Goal: Task Accomplishment & Management: Manage account settings

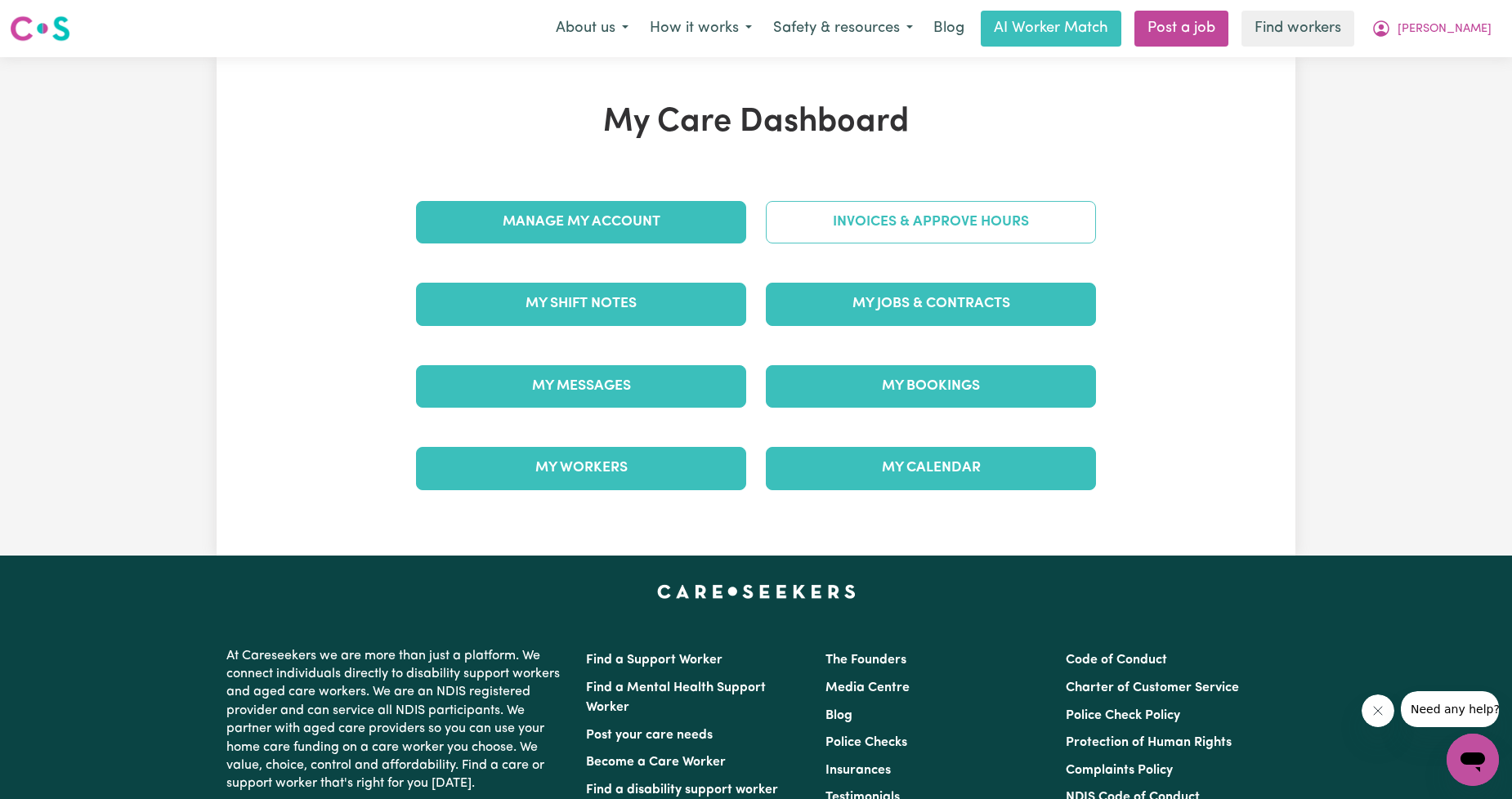
click at [872, 215] on link "Invoices & Approve Hours" at bounding box center [931, 222] width 331 height 43
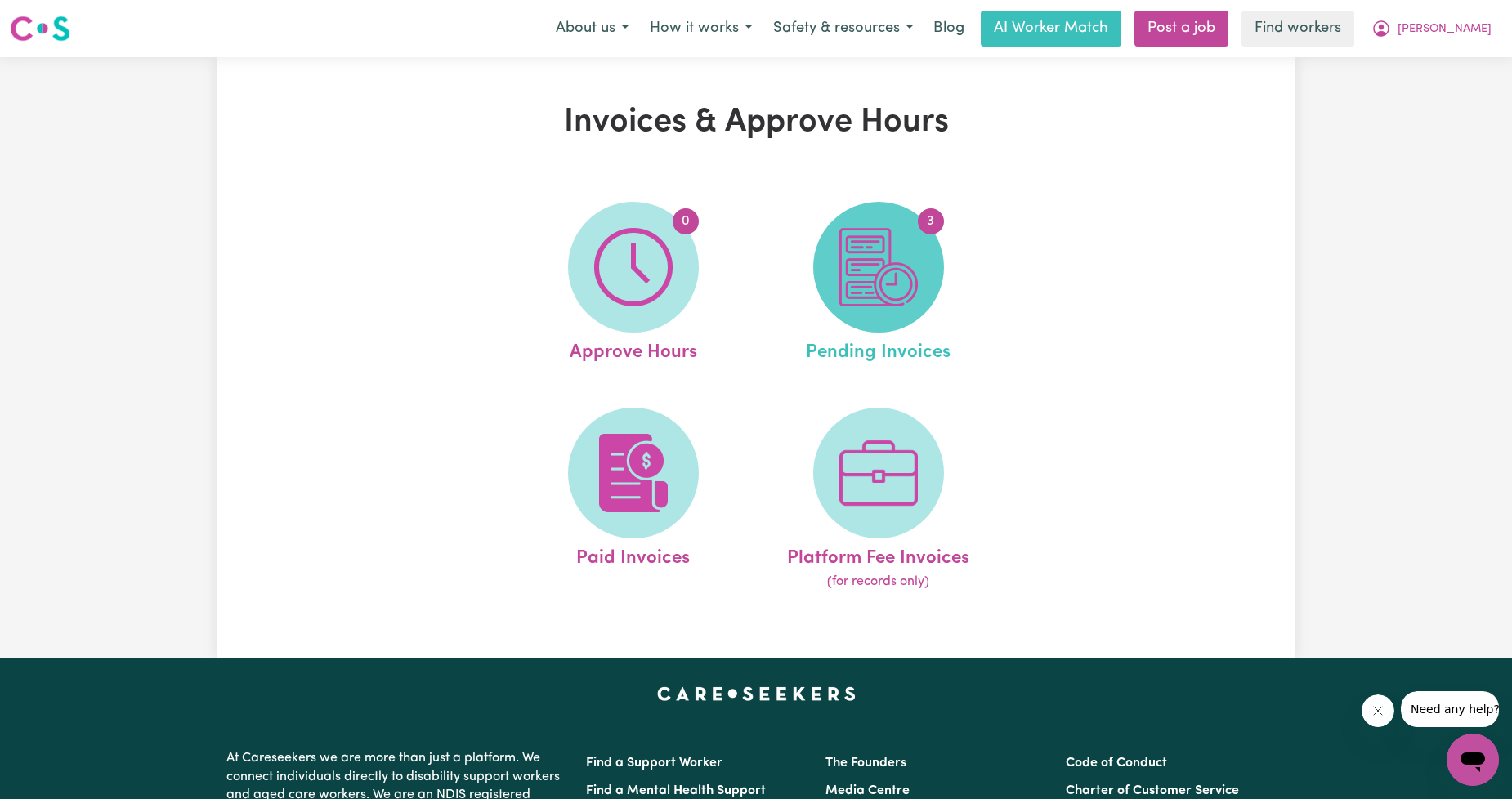
click at [840, 286] on img at bounding box center [878, 267] width 78 height 78
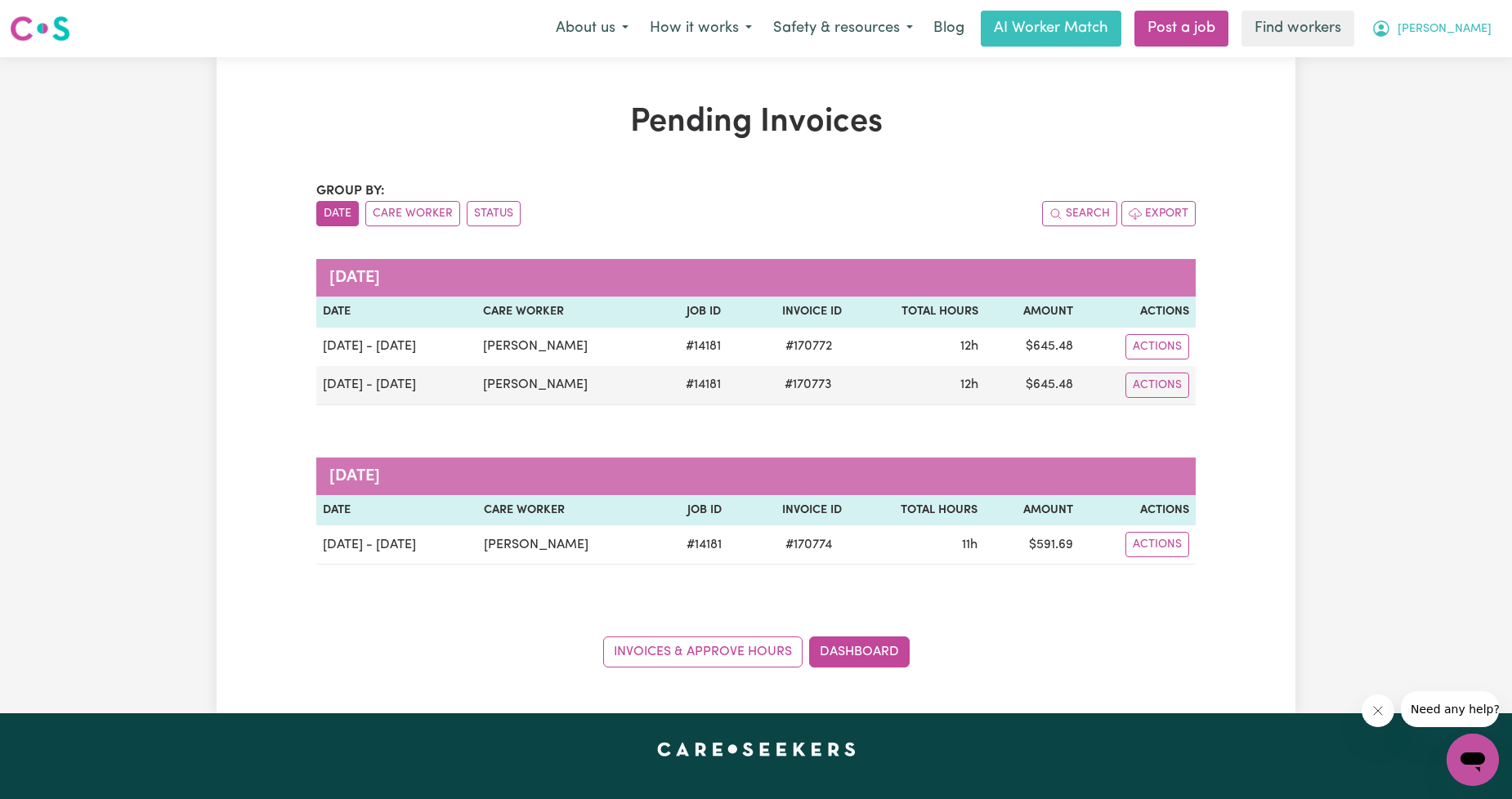
drag, startPoint x: 1496, startPoint y: 38, endPoint x: 1484, endPoint y: 37, distance: 12.0
click at [1493, 38] on button "[PERSON_NAME]" at bounding box center [1432, 29] width 142 height 35
click at [1415, 103] on link "Logout" at bounding box center [1437, 94] width 129 height 31
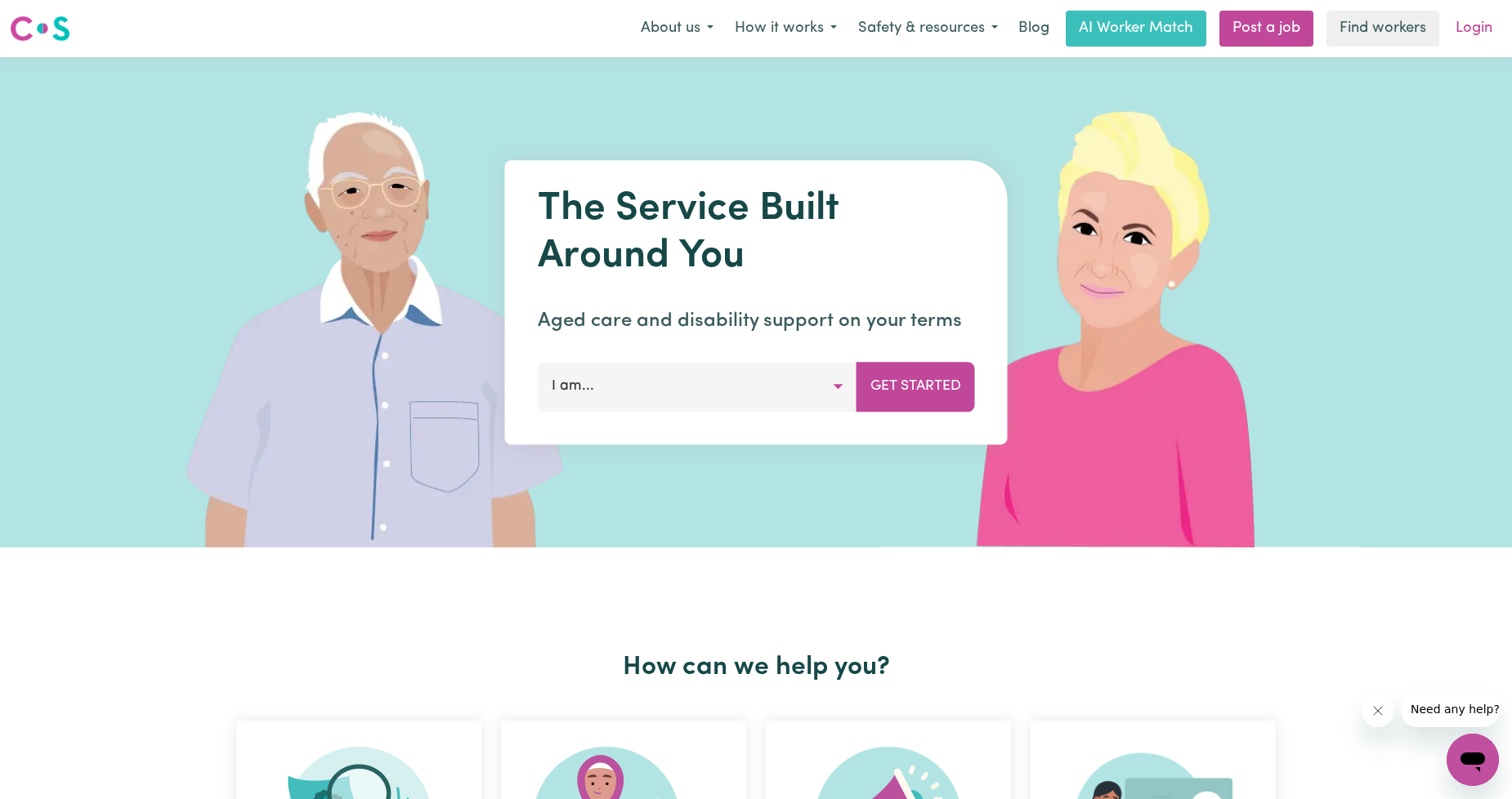
click at [1468, 26] on link "Login" at bounding box center [1474, 29] width 56 height 36
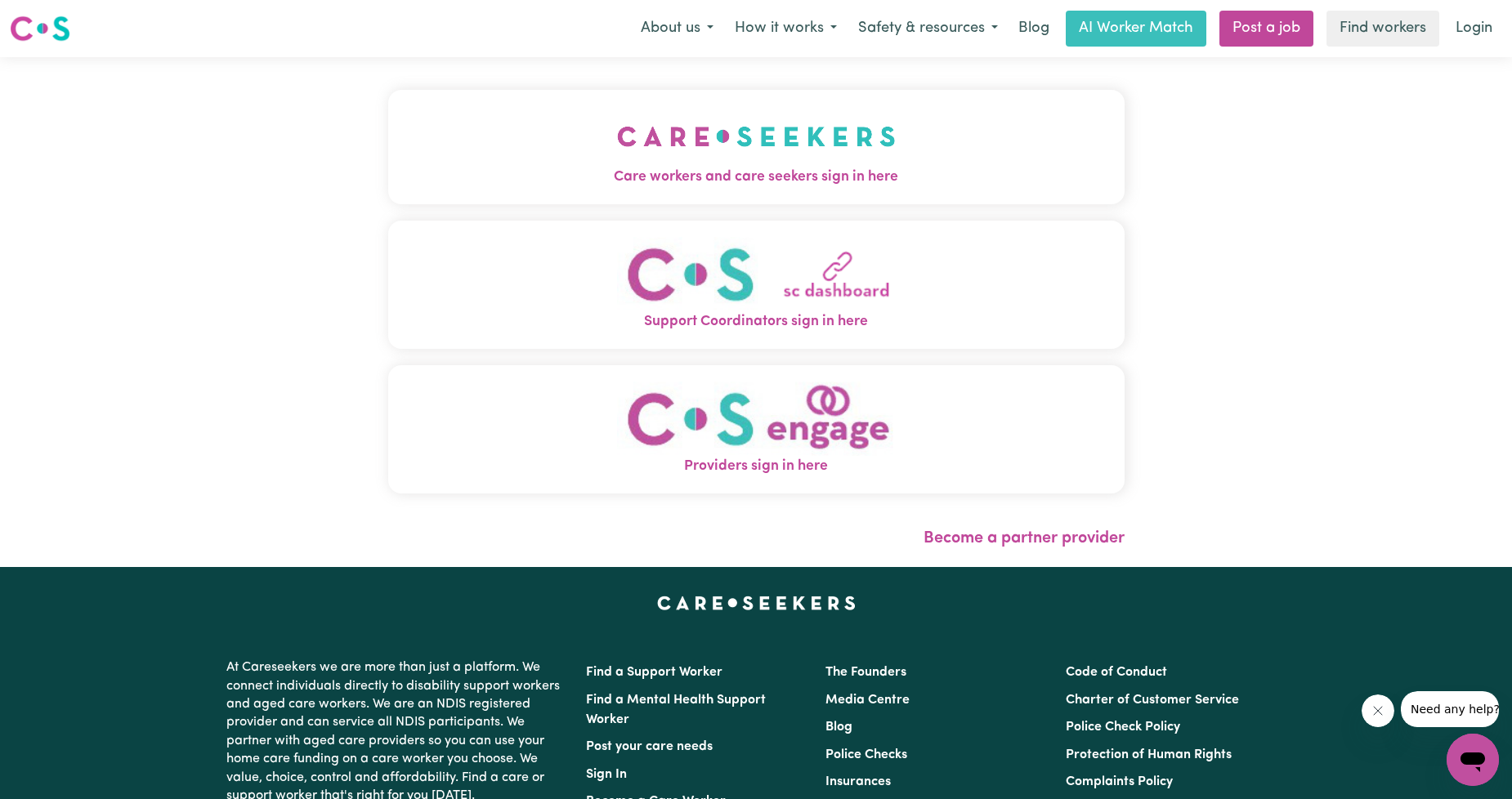
click at [721, 173] on span "Care workers and care seekers sign in here" at bounding box center [756, 177] width 736 height 21
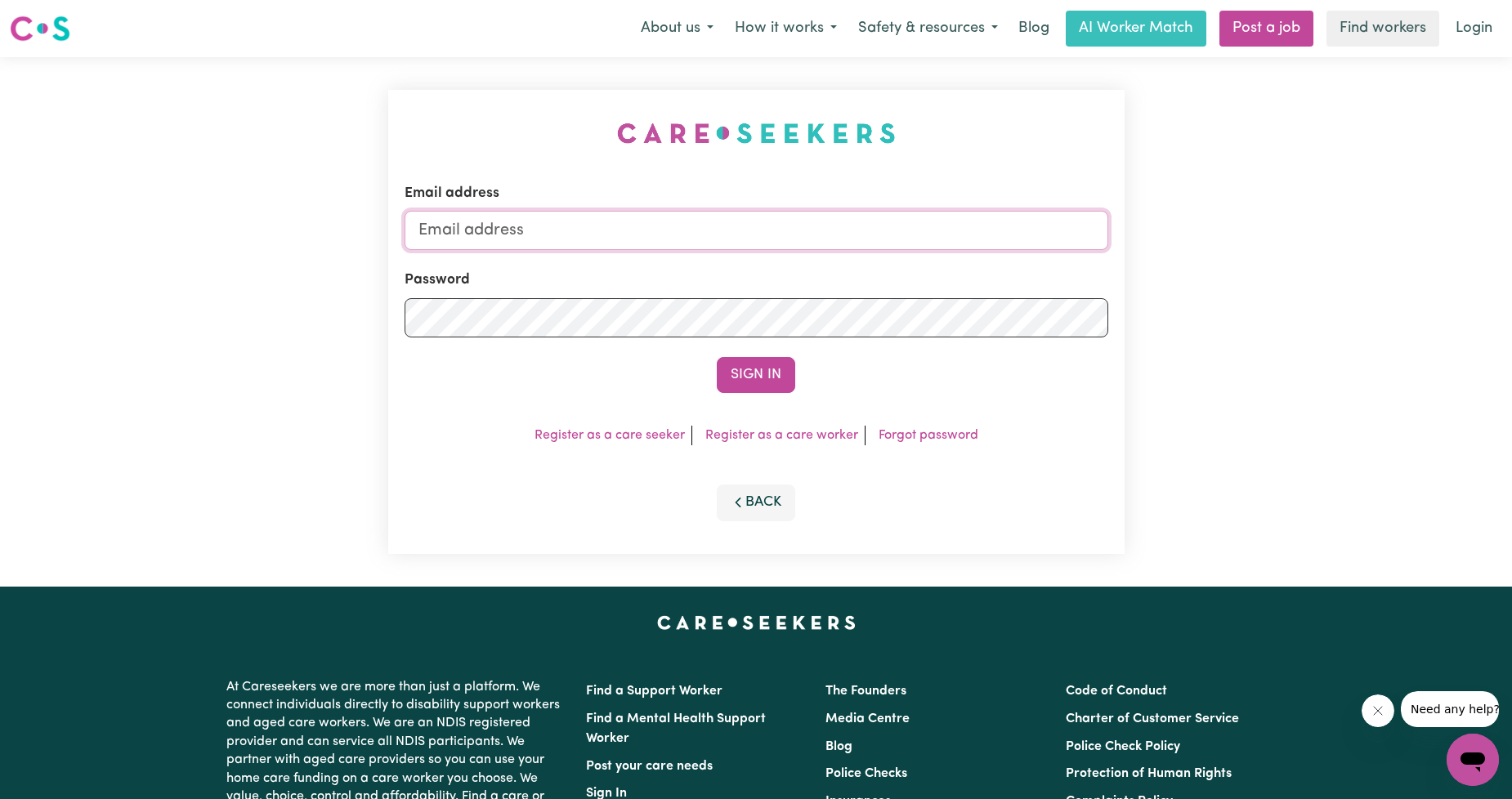
click at [698, 224] on input "Email address" at bounding box center [756, 230] width 704 height 39
drag, startPoint x: 502, startPoint y: 232, endPoint x: 864, endPoint y: 266, distance: 363.6
click at [844, 271] on form "Email address [EMAIL_ADDRESS][PERSON_NAME][DOMAIN_NAME] Password Sign In" at bounding box center [756, 288] width 704 height 210
type input "[EMAIL_ADDRESS][DOMAIN_NAME]"
click at [707, 414] on div "Email address [EMAIL_ADDRESS][DOMAIN_NAME] Password Sign In Register as a care …" at bounding box center [756, 321] width 736 height 464
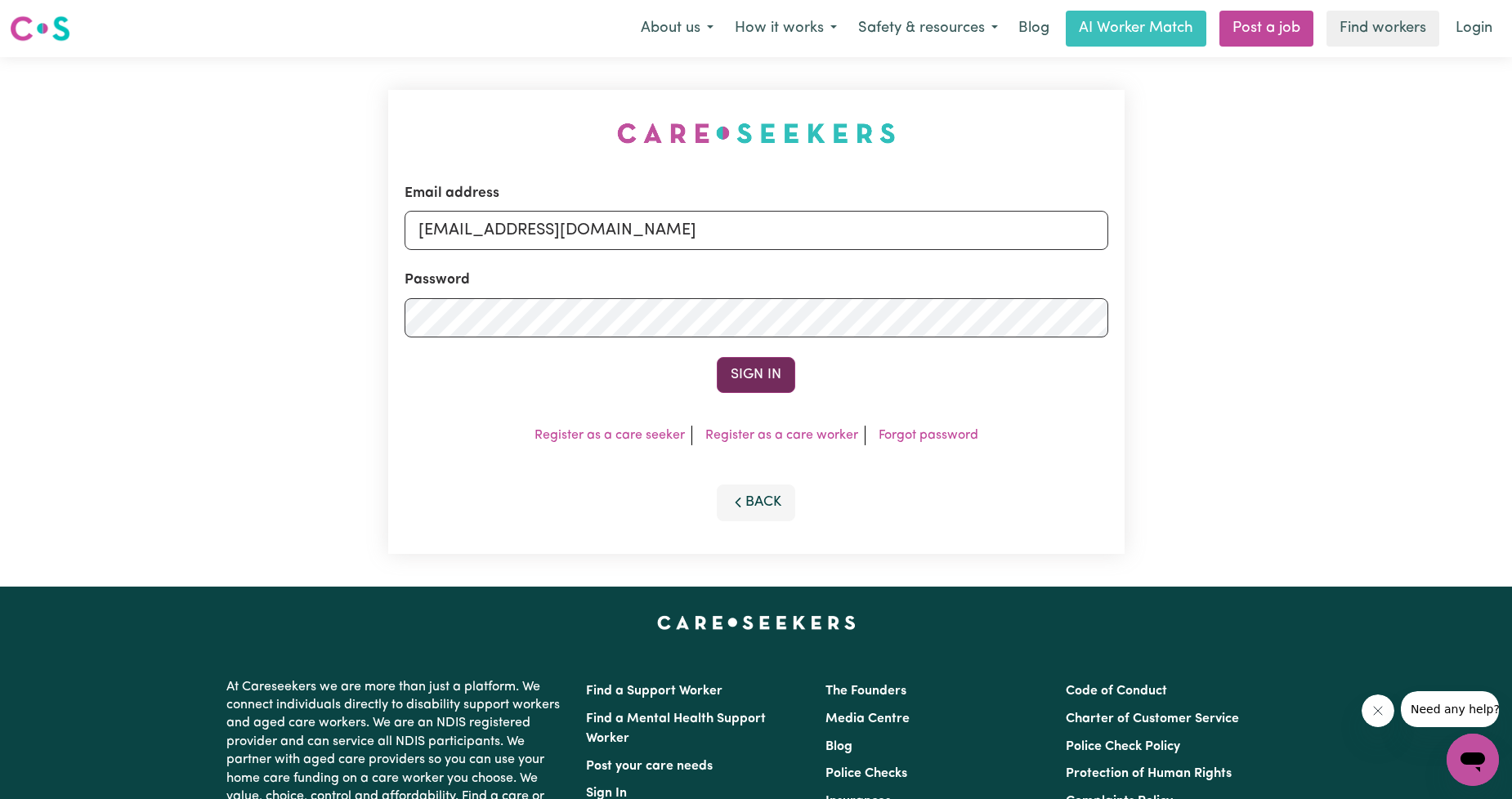
click at [755, 370] on button "Sign In" at bounding box center [756, 375] width 78 height 36
